Goal: Information Seeking & Learning: Learn about a topic

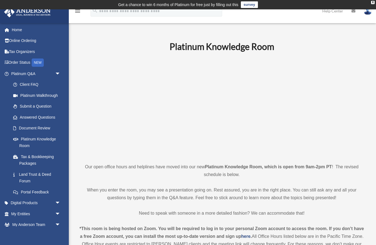
click at [34, 139] on link "Platinum Knowledge Room" at bounding box center [37, 142] width 58 height 18
click at [29, 85] on link "Client FAQ" at bounding box center [38, 84] width 61 height 11
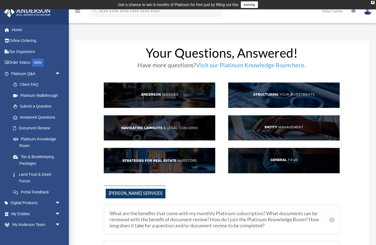
click at [26, 112] on link "Answered Questions" at bounding box center [38, 117] width 61 height 11
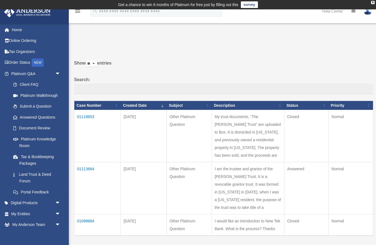
click at [238, 244] on link "Next" at bounding box center [236, 247] width 8 height 4
click at [237, 244] on link "Next" at bounding box center [236, 247] width 8 height 4
click at [228, 244] on link "1" at bounding box center [227, 247] width 2 height 4
click at [214, 244] on link "Previous" at bounding box center [214, 247] width 15 height 4
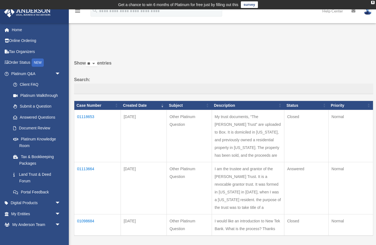
click at [239, 244] on link "Next" at bounding box center [236, 247] width 8 height 4
click at [20, 210] on link "My Entities arrow_drop_down" at bounding box center [36, 213] width 65 height 11
